Goal: Navigation & Orientation: Go to known website

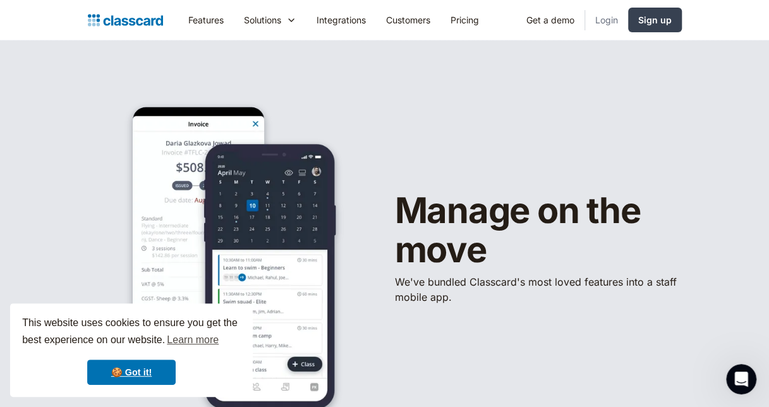
click at [615, 14] on link "Login" at bounding box center [606, 20] width 43 height 28
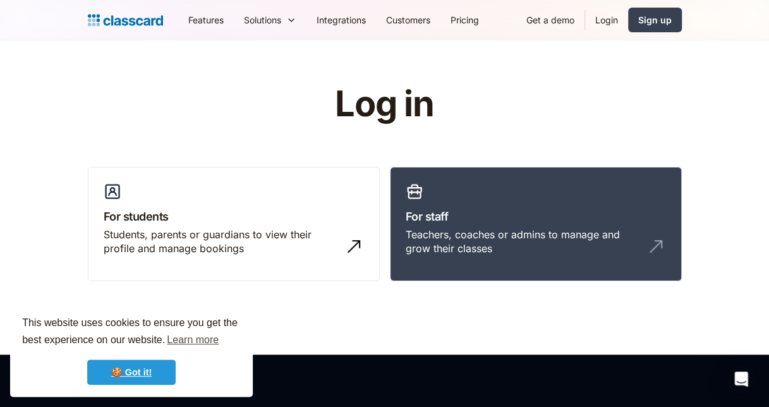
click at [155, 369] on link "🍪 Got it!" at bounding box center [131, 371] width 88 height 25
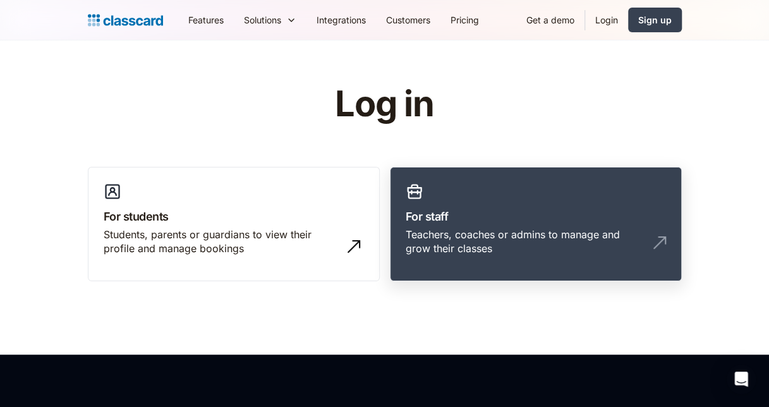
click at [554, 222] on h3 "For staff" at bounding box center [535, 216] width 260 height 17
